Goal: Find contact information: Find contact information

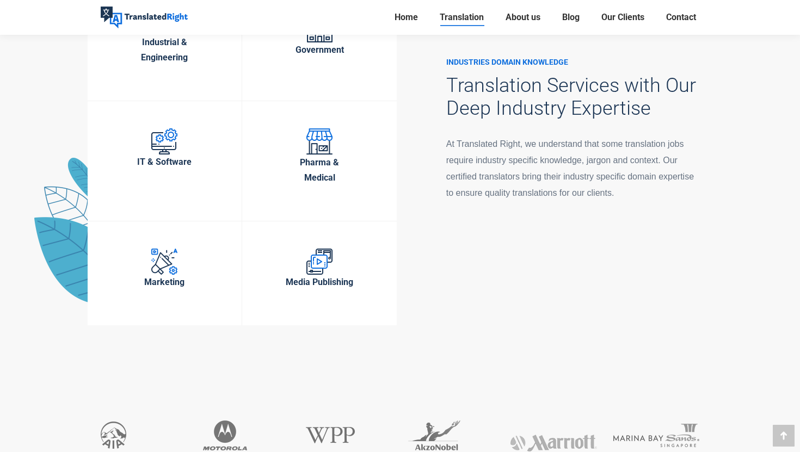
scroll to position [3874, 0]
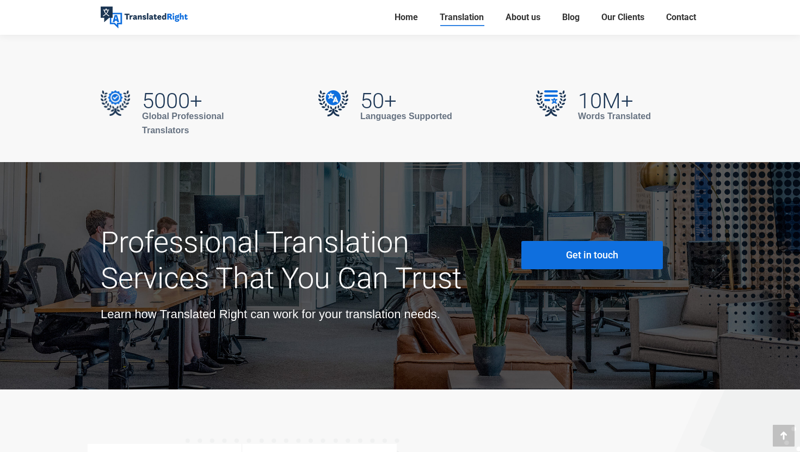
click at [596, 241] on link "Get in touch" at bounding box center [591, 255] width 141 height 28
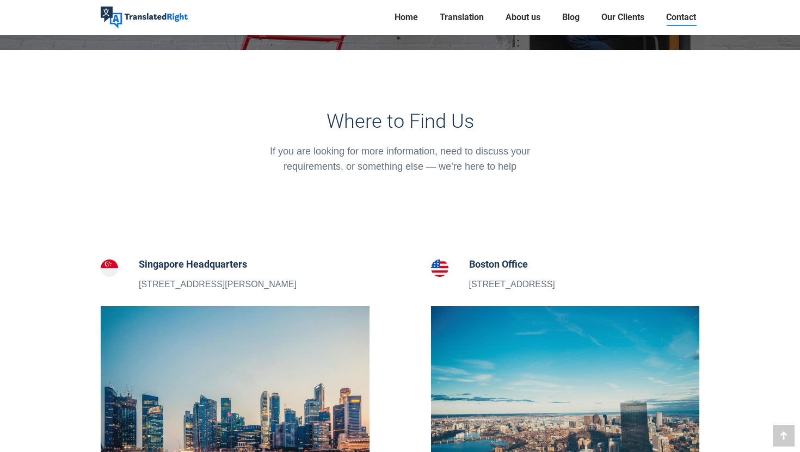
scroll to position [62, 0]
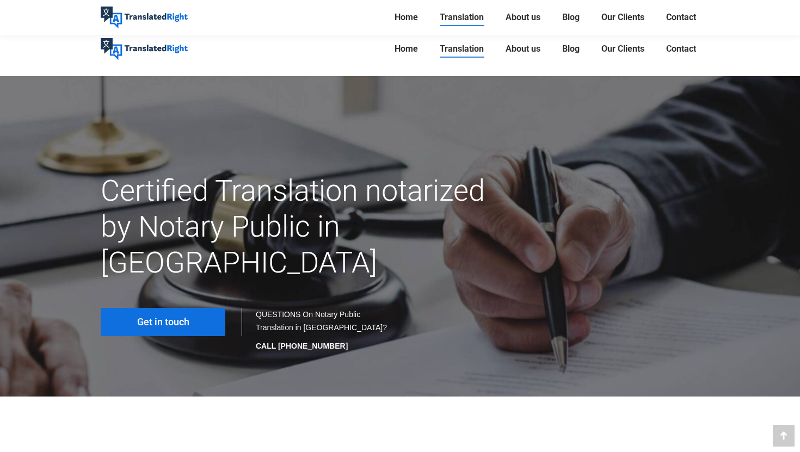
scroll to position [3979, 0]
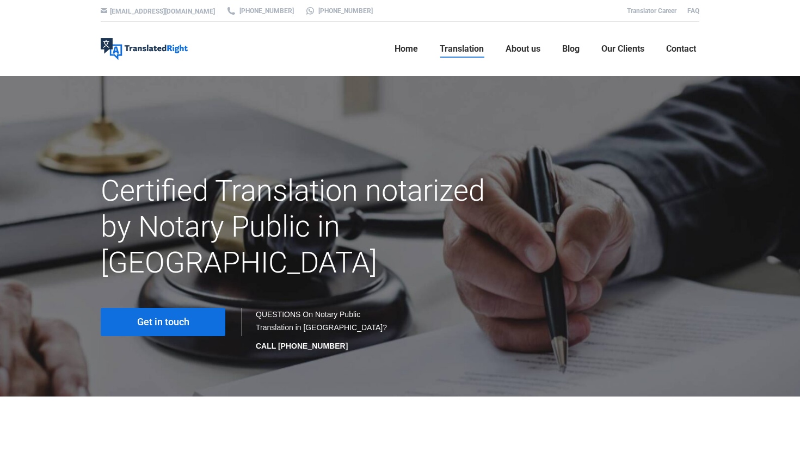
scroll to position [11, 0]
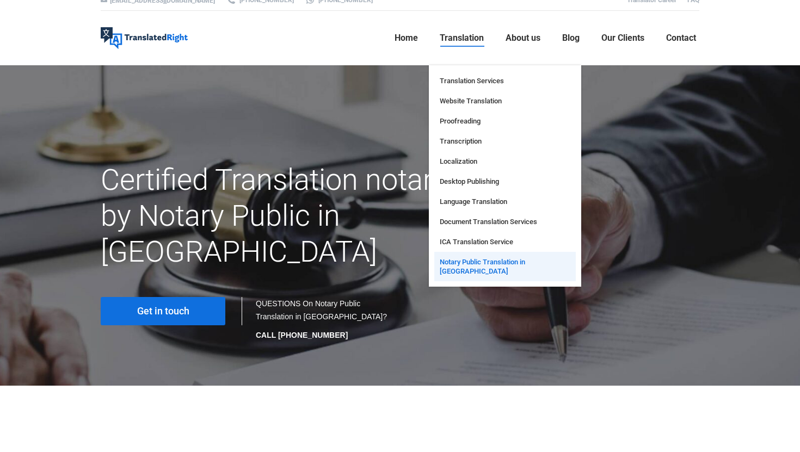
click at [436, 17] on li "Translation Translation Services Website Translation Proofreading Transcription…" at bounding box center [462, 38] width 66 height 54
click at [343, 47] on ul "Home Translation Translation Services Website Translation Proofreading Transcri…" at bounding box center [444, 38] width 509 height 54
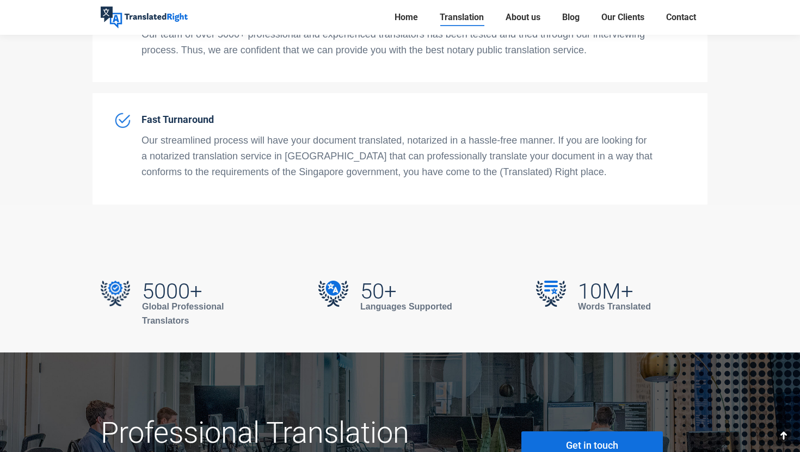
scroll to position [3753, 0]
